Goal: Complete application form

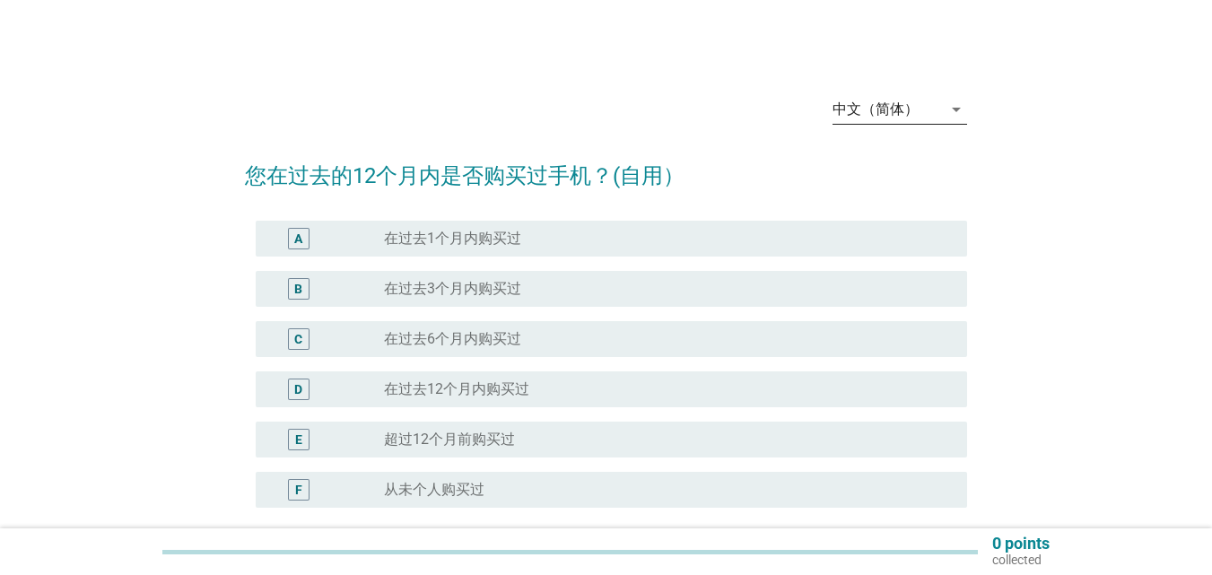
click at [936, 110] on div "中文（简体）" at bounding box center [886, 109] width 109 height 29
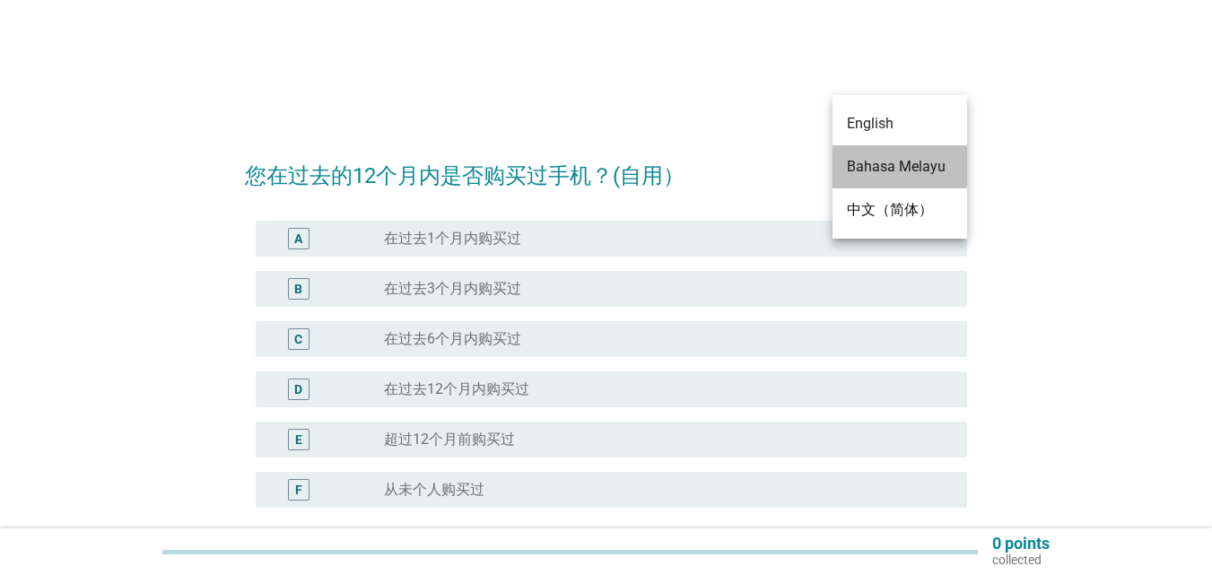
click at [924, 165] on div "Bahasa Melayu" at bounding box center [900, 167] width 106 height 22
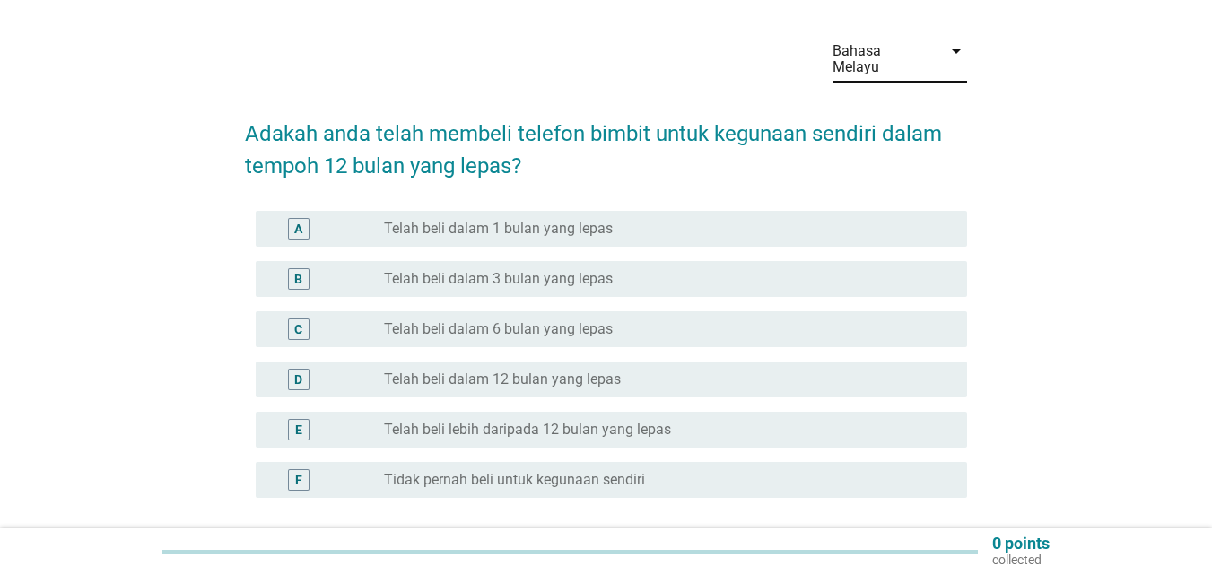
scroll to position [90, 0]
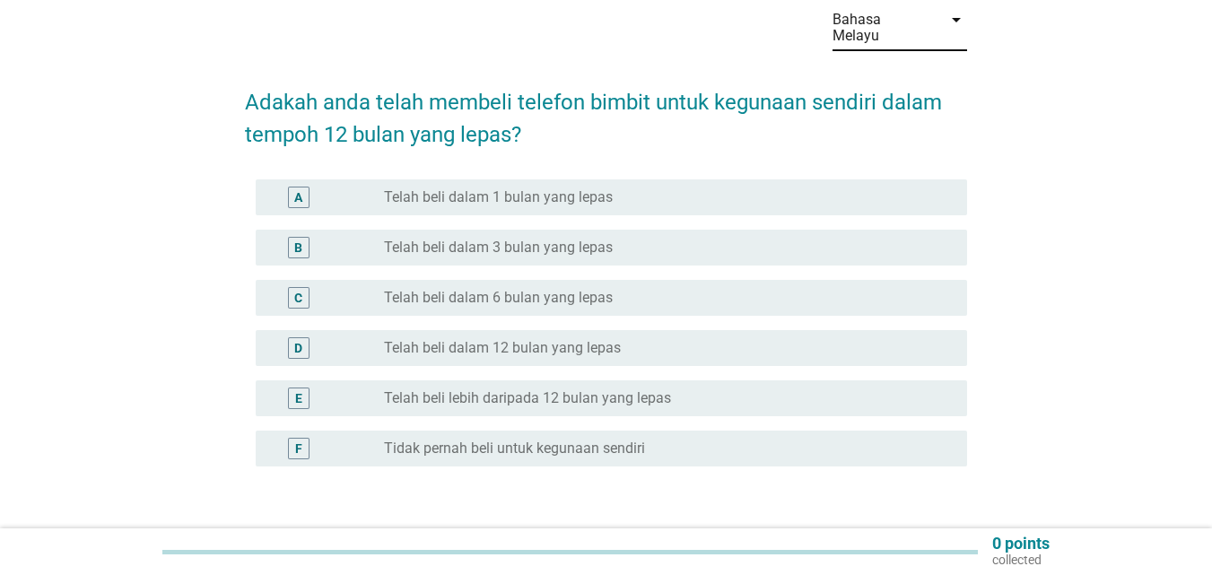
click at [639, 339] on div "radio_button_unchecked Telah beli dalam 12 bulan yang lepas" at bounding box center [661, 348] width 554 height 18
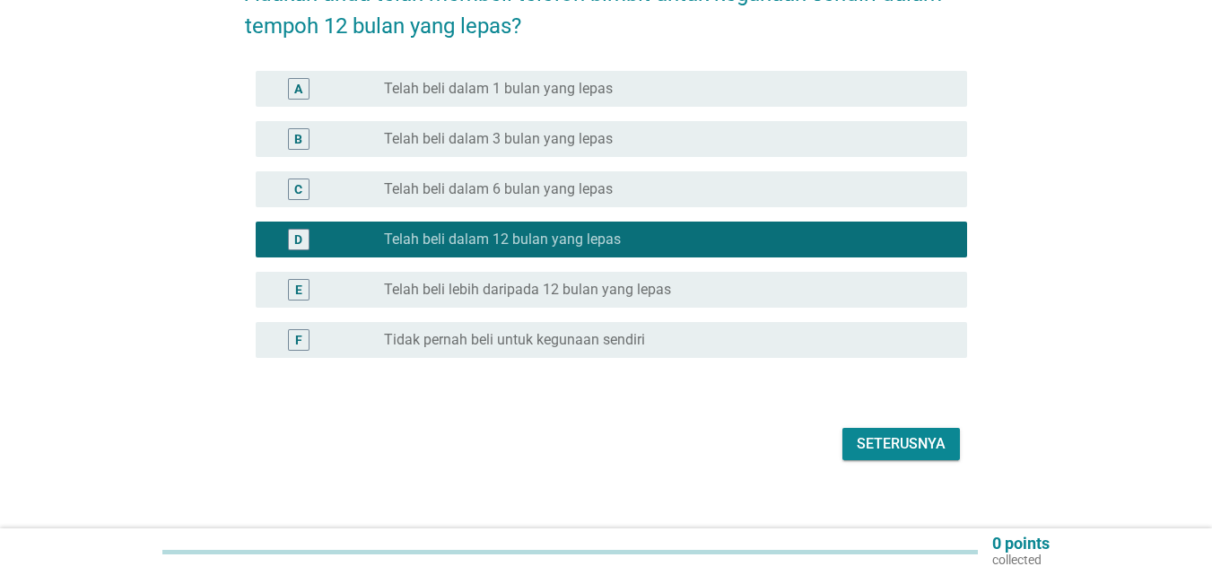
scroll to position [200, 0]
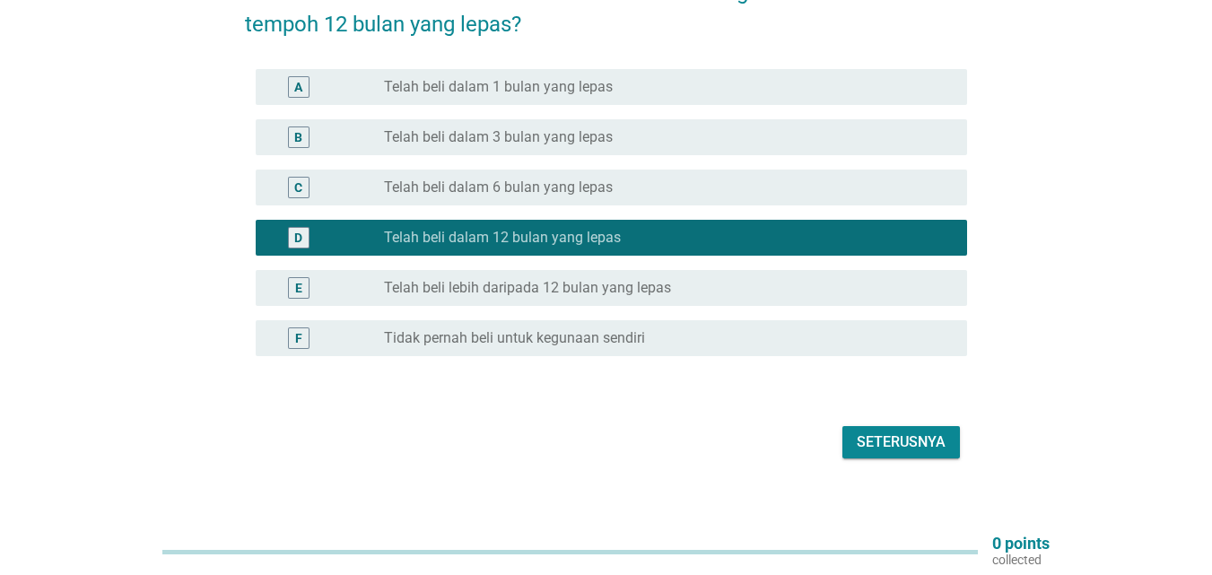
click at [909, 431] on div "Seterusnya" at bounding box center [901, 442] width 89 height 22
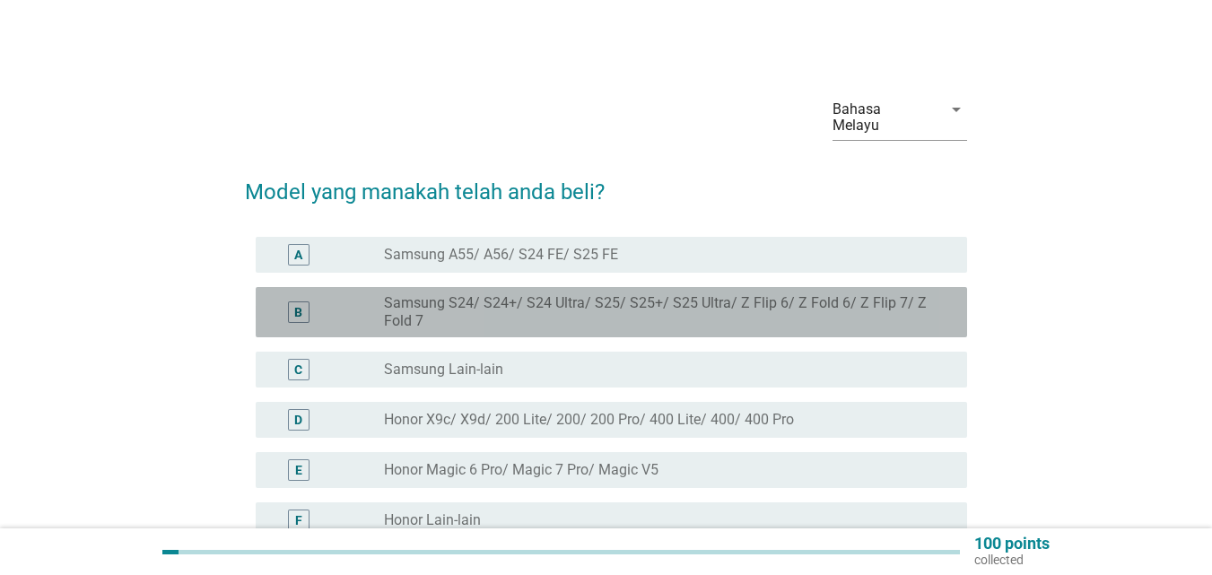
click at [591, 294] on label "Samsung S24/ S24+/ S24 Ultra/ S25/ S25+/ S25 Ultra/ Z Flip 6/ Z Fold 6/ Z Flip …" at bounding box center [661, 312] width 554 height 36
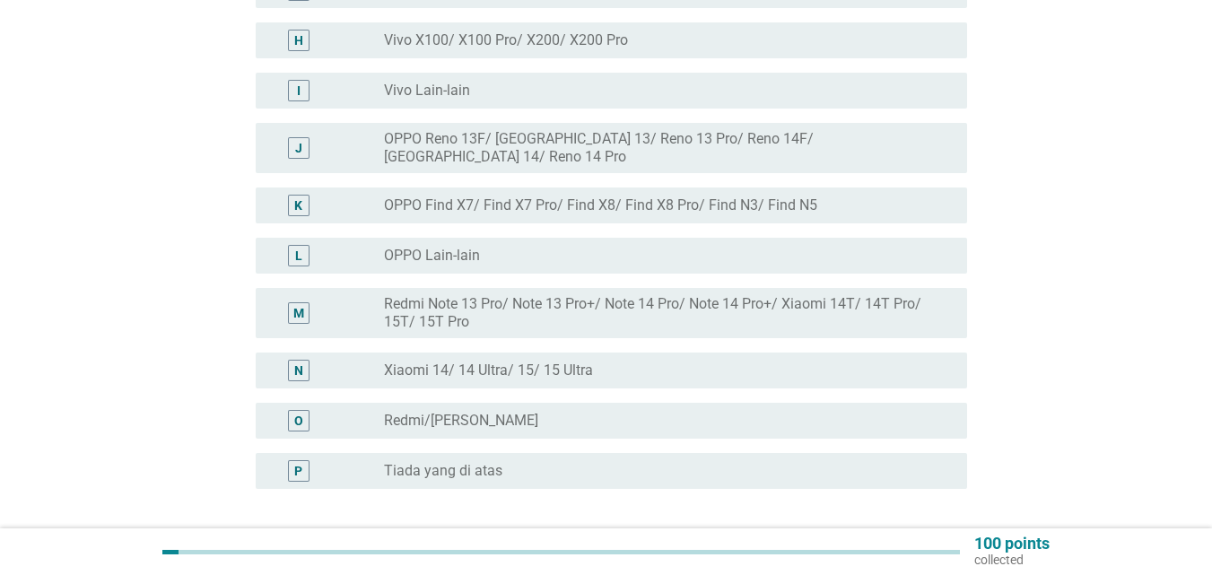
scroll to position [628, 0]
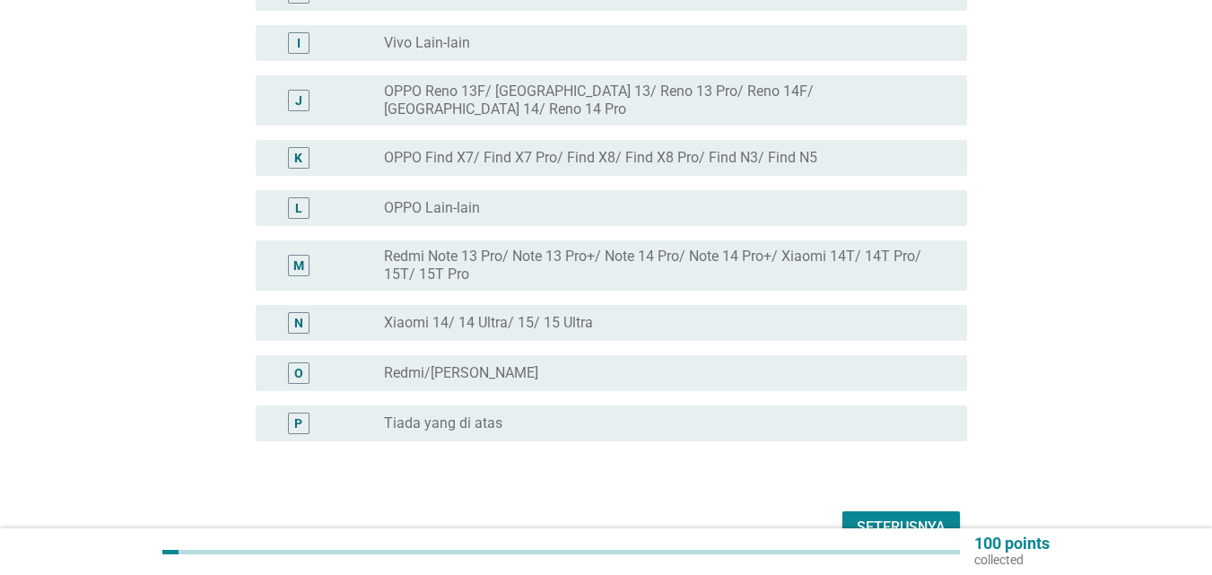
click at [926, 517] on div "Seterusnya" at bounding box center [901, 528] width 89 height 22
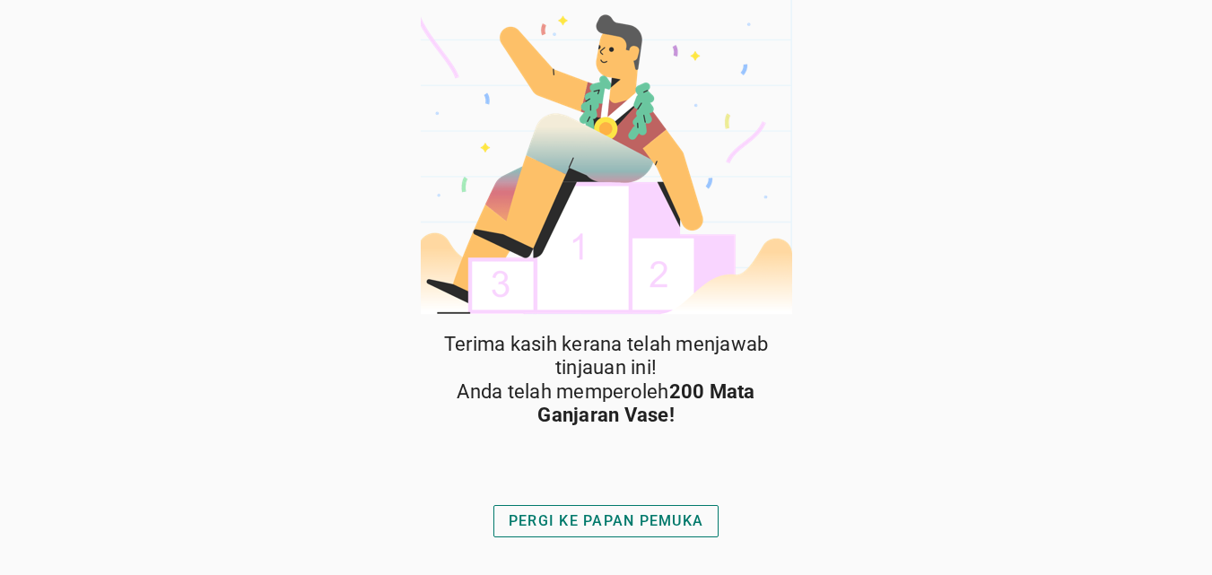
click at [623, 510] on div "PERGI KE PAPAN PEMUKA" at bounding box center [606, 521] width 195 height 22
